Goal: Transaction & Acquisition: Subscribe to service/newsletter

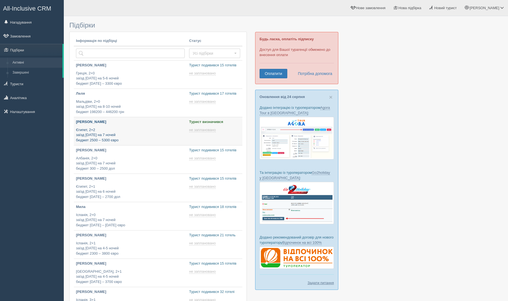
type input "[DATE] 14:00"
type input "[DATE] 15:10"
click at [115, 125] on div "Ника Лозович Єгипет, 2+2 заїзд 13 жовтня на 7 ночей бюджет 2500 – 5300 євро" at bounding box center [130, 130] width 109 height 23
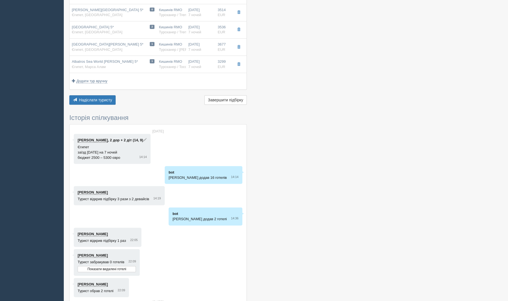
scroll to position [611, 0]
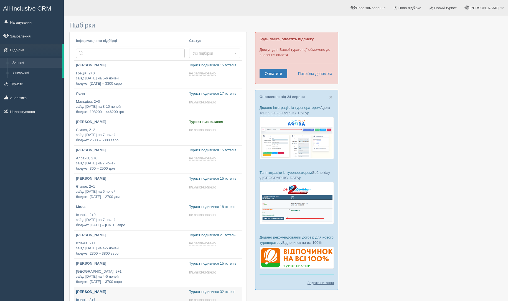
scroll to position [109, 0]
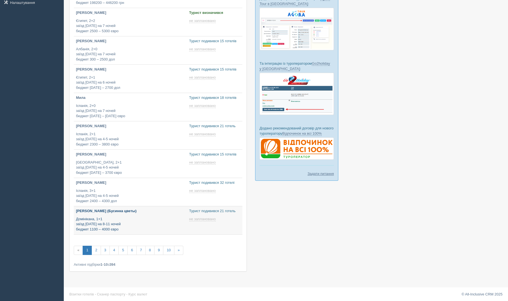
type input "[DATE] 11:50"
click at [143, 294] on link "Курс валют" at bounding box center [137, 294] width 19 height 4
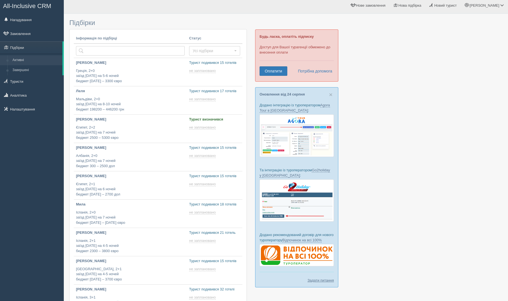
scroll to position [0, 0]
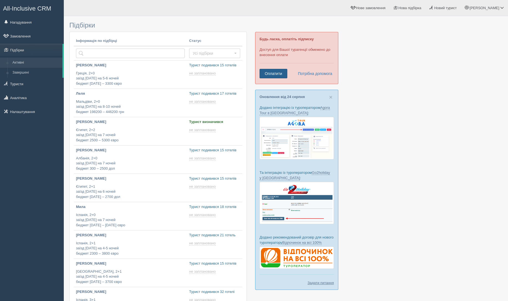
click at [278, 69] on link "Оплатити" at bounding box center [274, 73] width 28 height 9
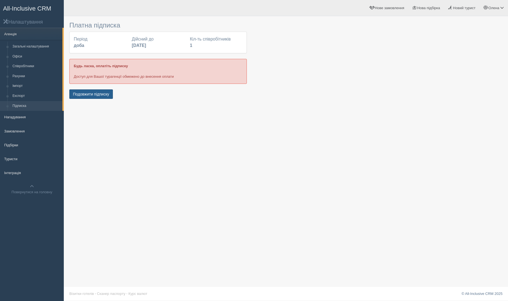
click at [99, 93] on button "Подовжити підписку" at bounding box center [91, 93] width 44 height 9
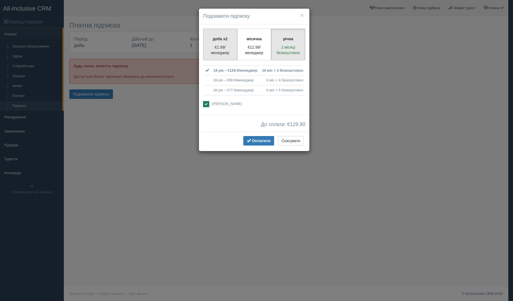
click at [226, 50] on p "€1.99/менеджер" at bounding box center [220, 49] width 27 height 11
radio input "true"
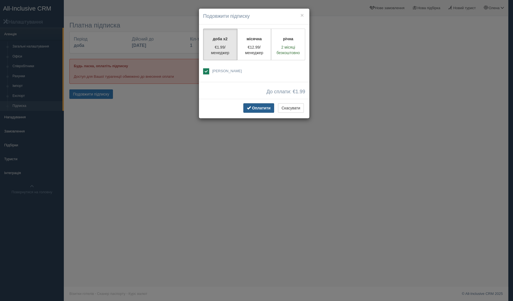
click at [257, 110] on button "Оплатити" at bounding box center [258, 107] width 31 height 9
